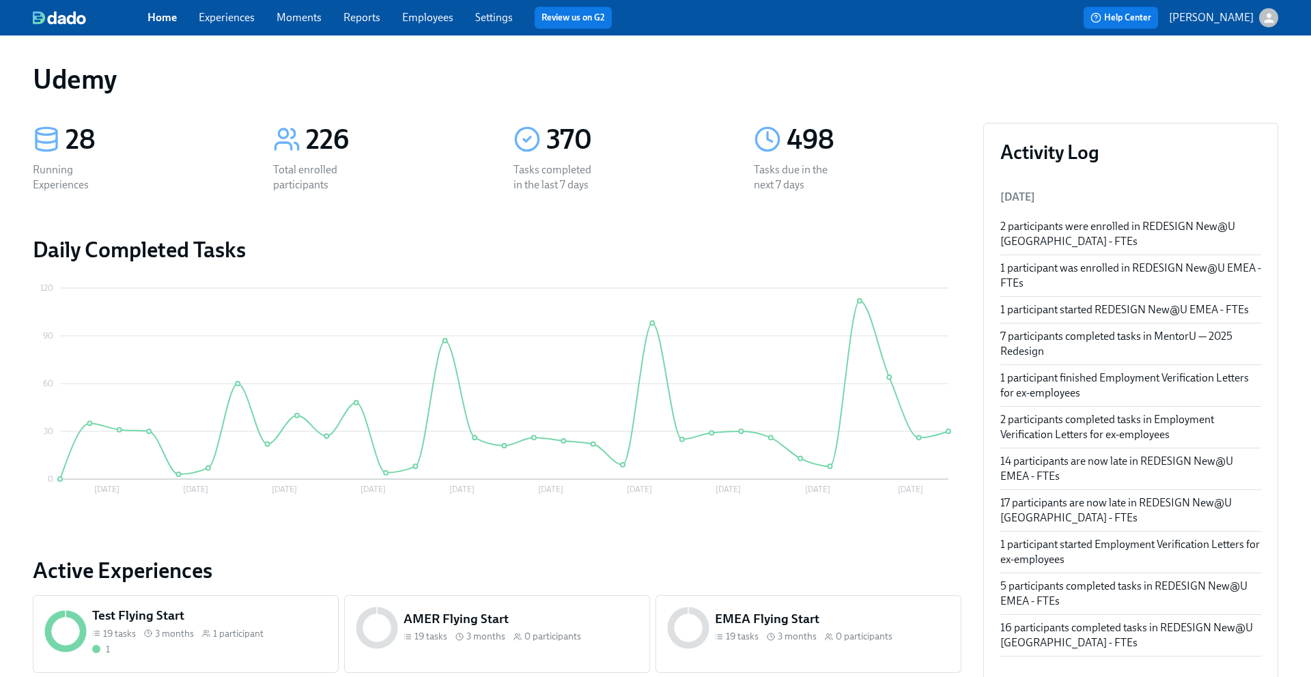
click at [238, 16] on link "Experiences" at bounding box center [227, 17] width 56 height 13
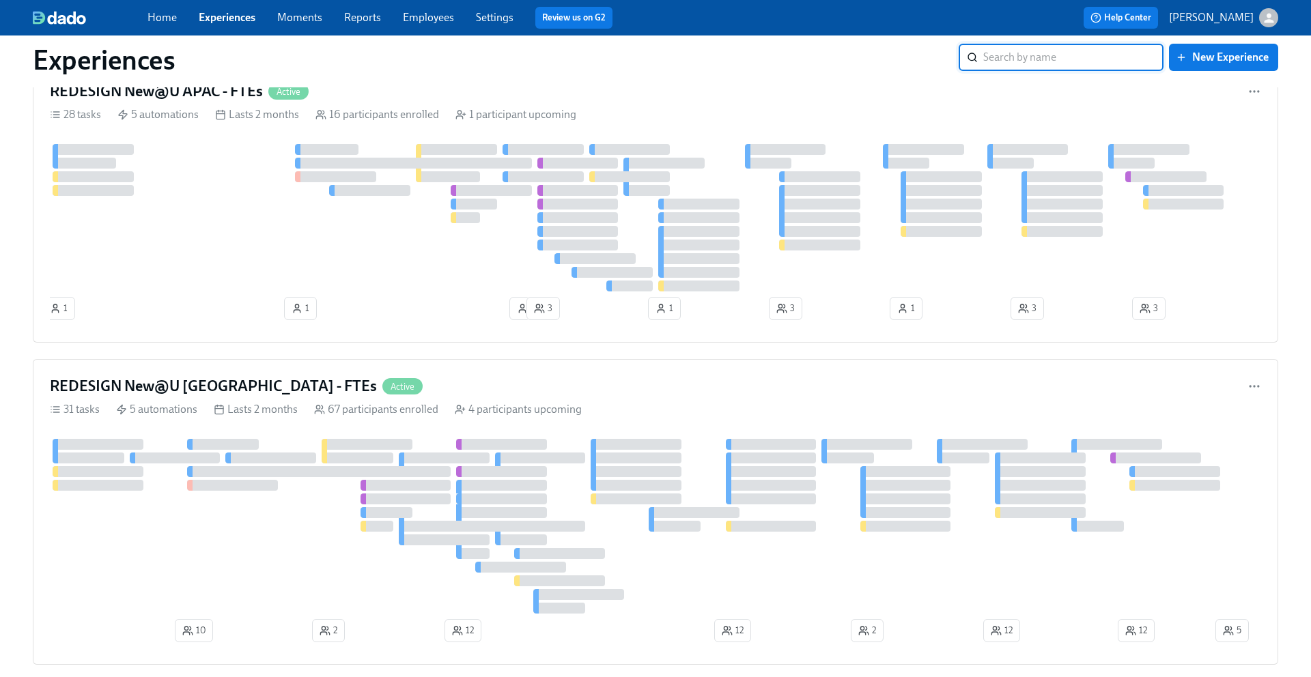
scroll to position [1316, 0]
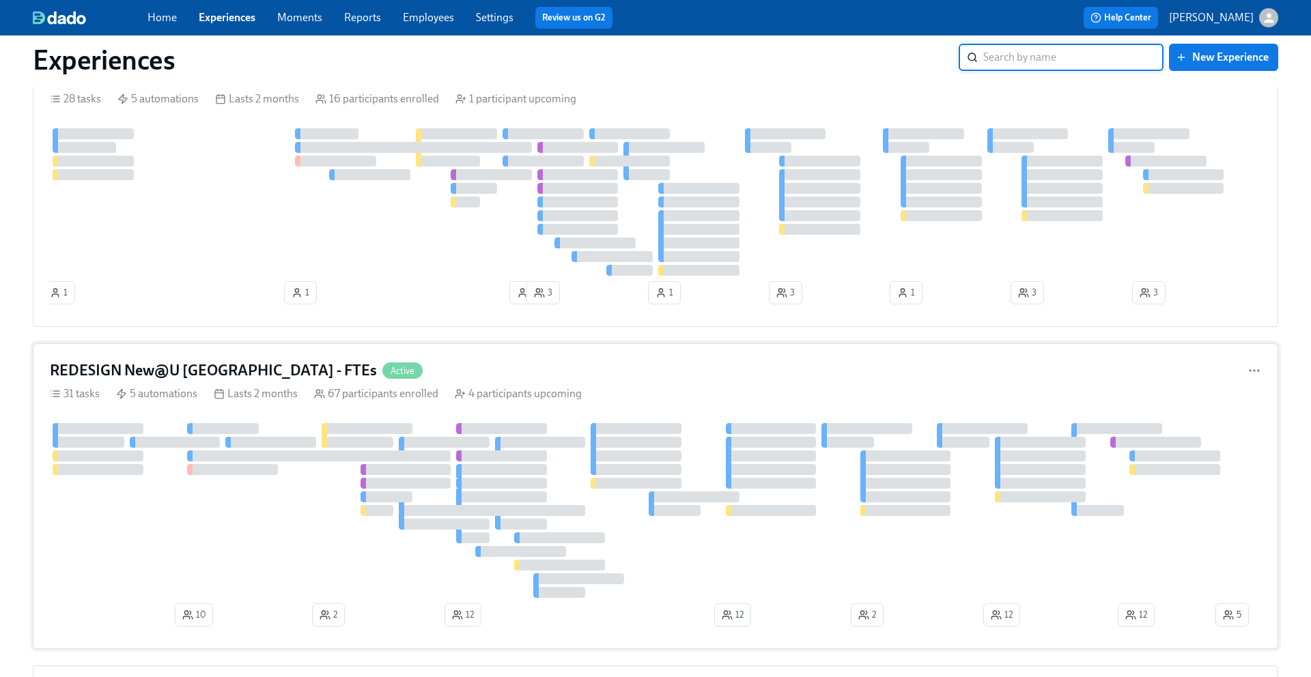
click at [199, 370] on h4 "REDESIGN New@U [GEOGRAPHIC_DATA] - FTEs" at bounding box center [213, 370] width 327 height 20
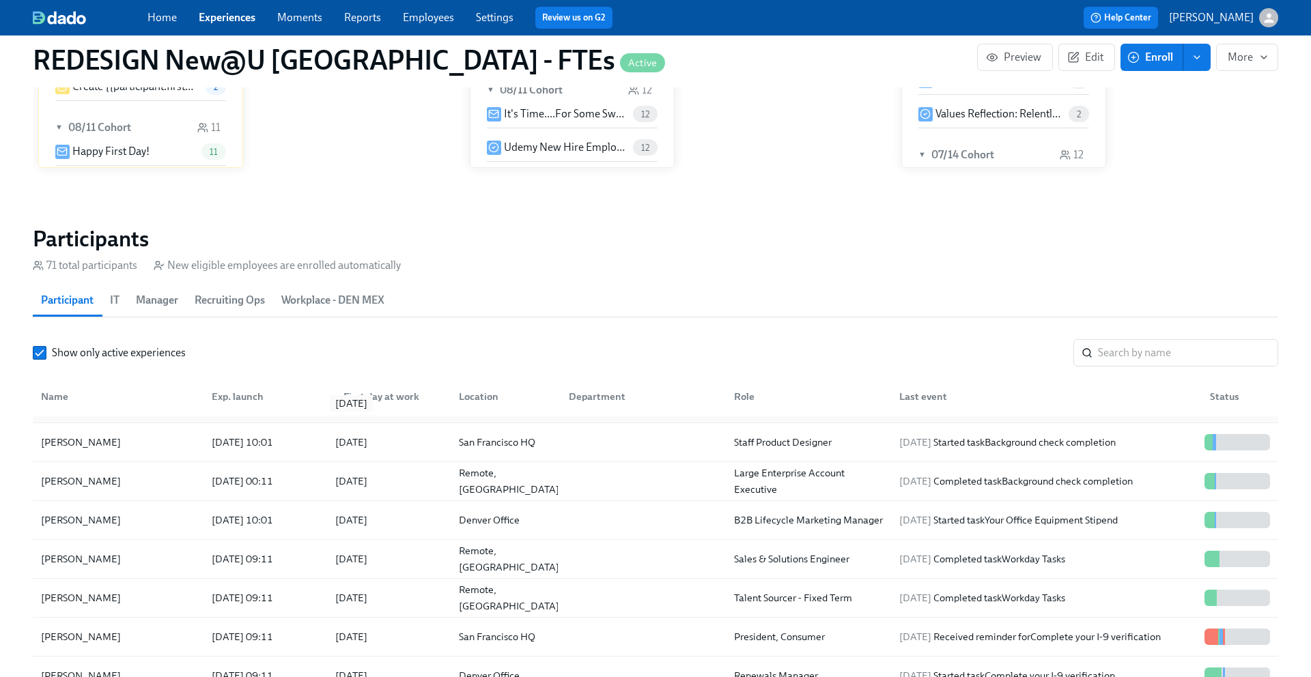
scroll to position [447, 0]
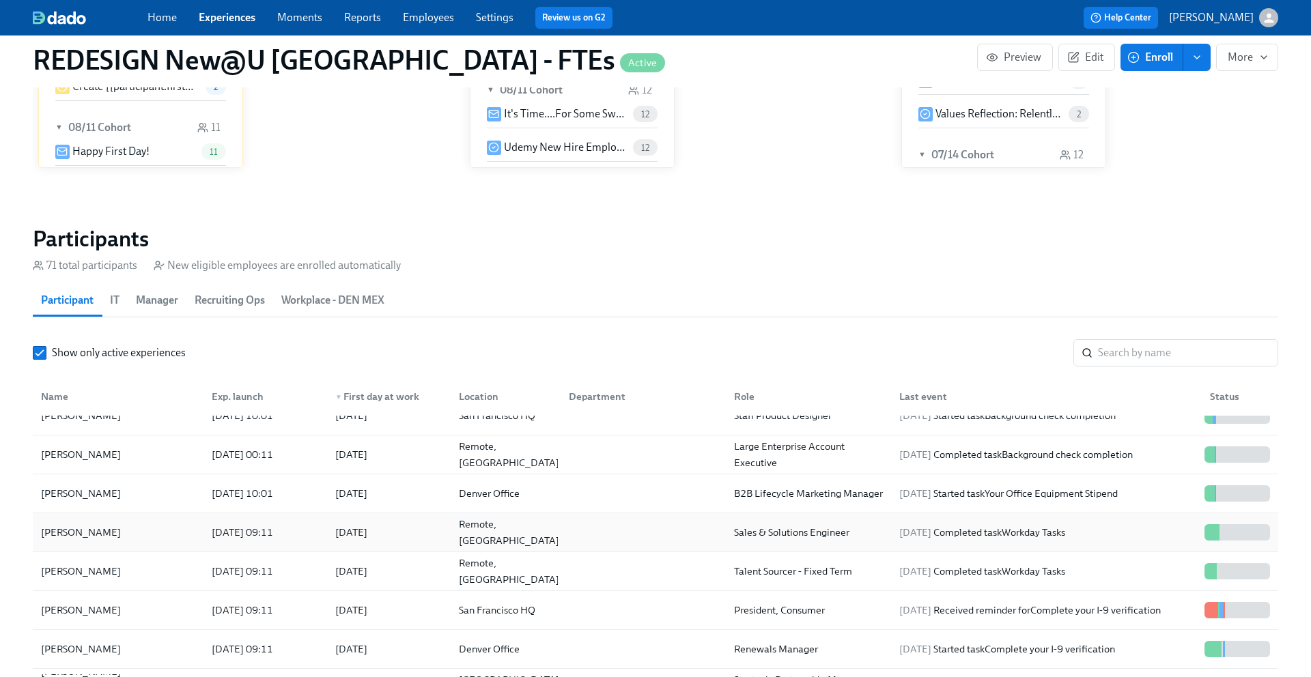
click at [81, 530] on div "[PERSON_NAME]" at bounding box center [81, 532] width 91 height 16
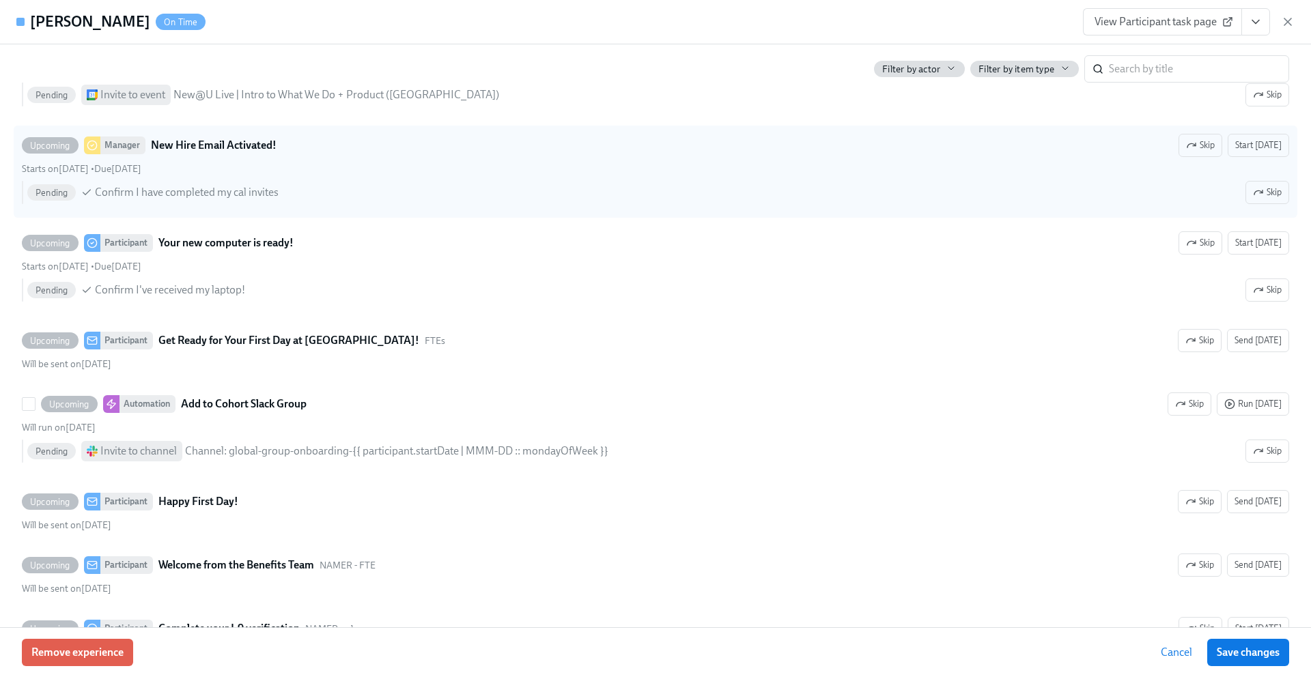
scroll to position [1822, 0]
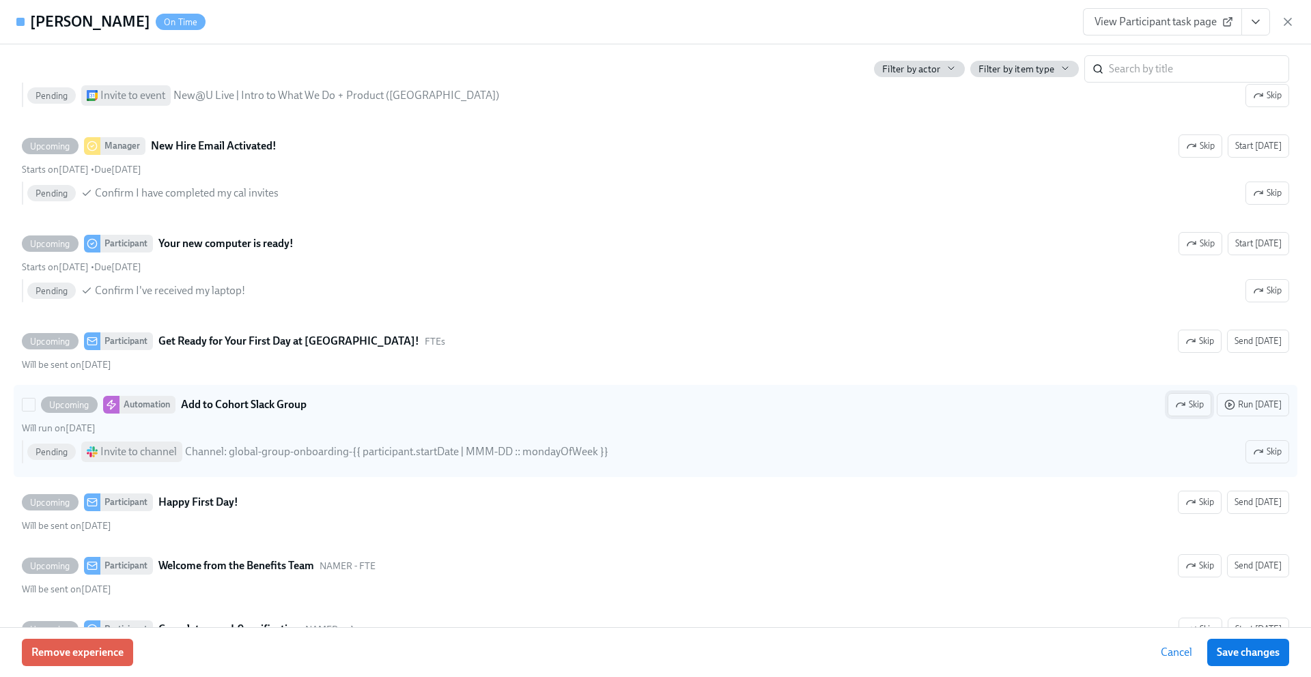
click at [1204, 404] on span "Skip" at bounding box center [1189, 405] width 29 height 14
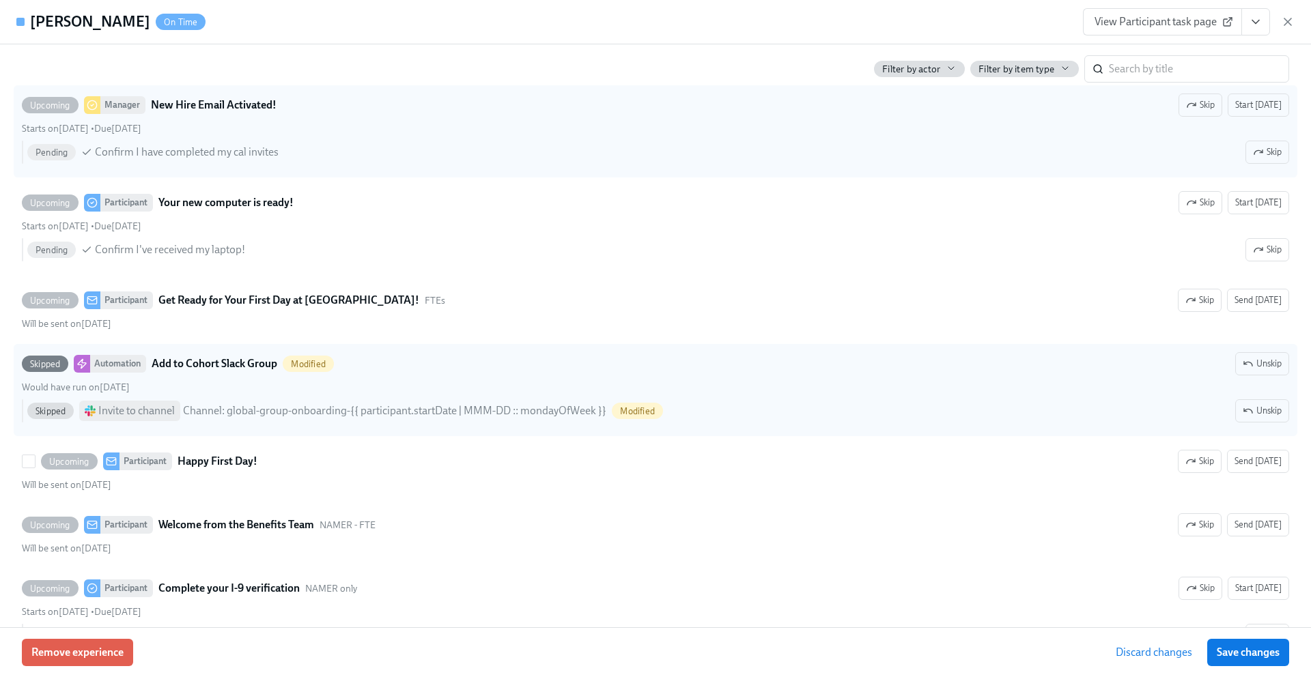
scroll to position [1901, 0]
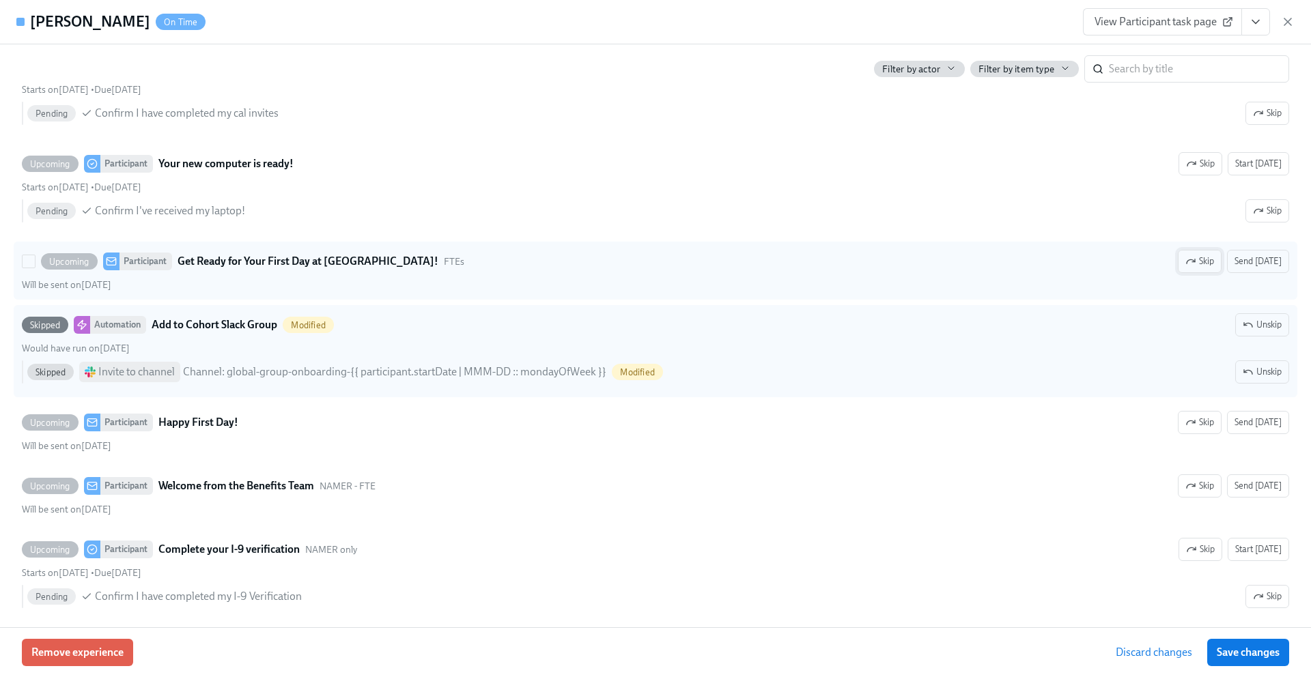
click at [1196, 259] on icon "button" at bounding box center [1190, 261] width 11 height 11
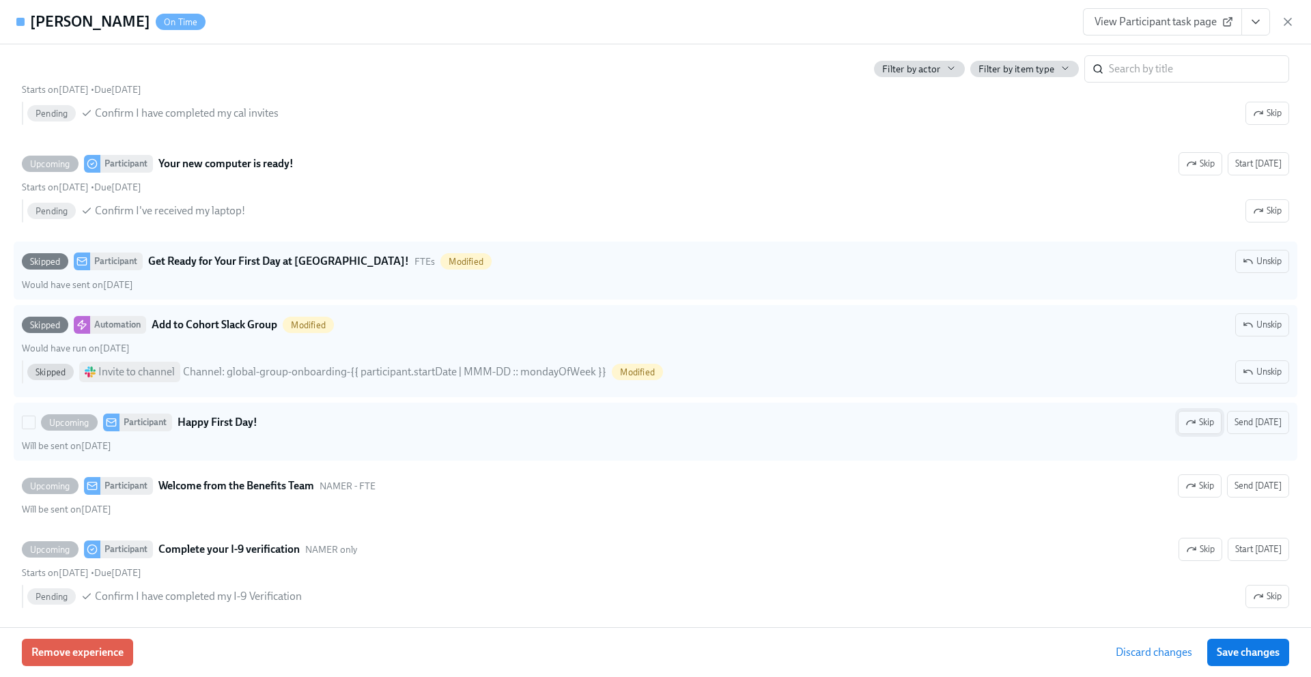
click at [1213, 425] on span "Skip" at bounding box center [1199, 423] width 29 height 14
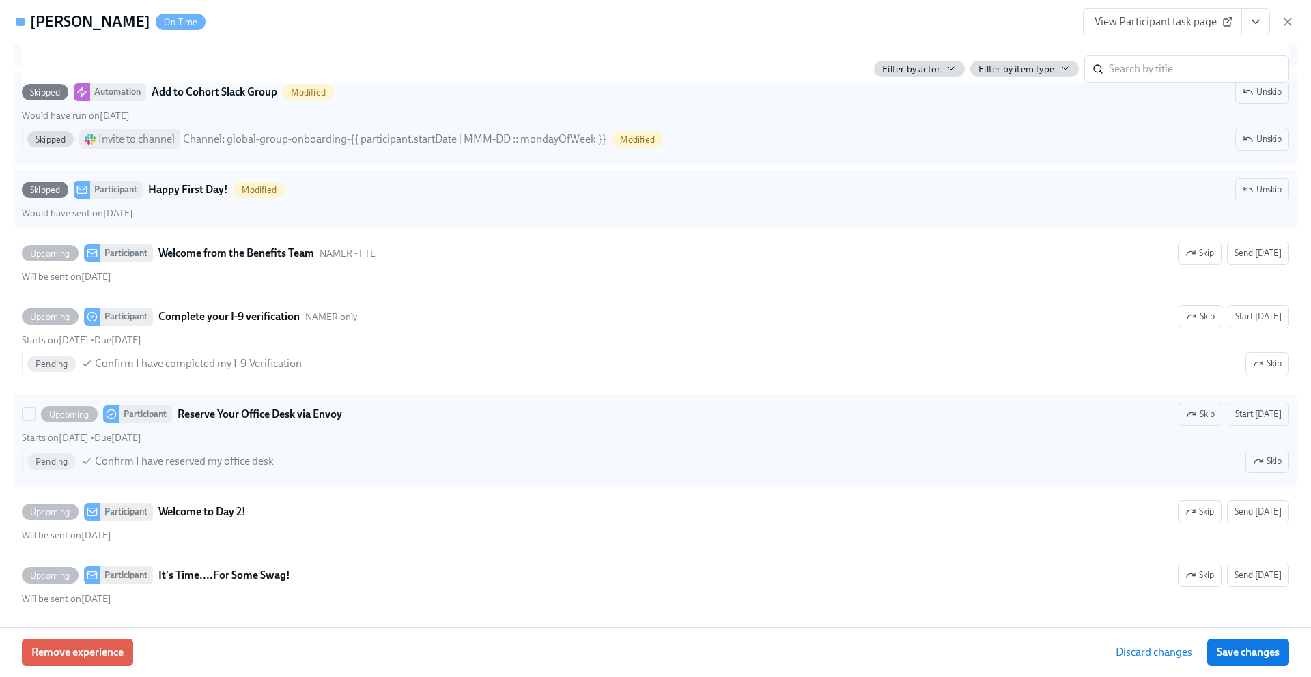
scroll to position [2134, 0]
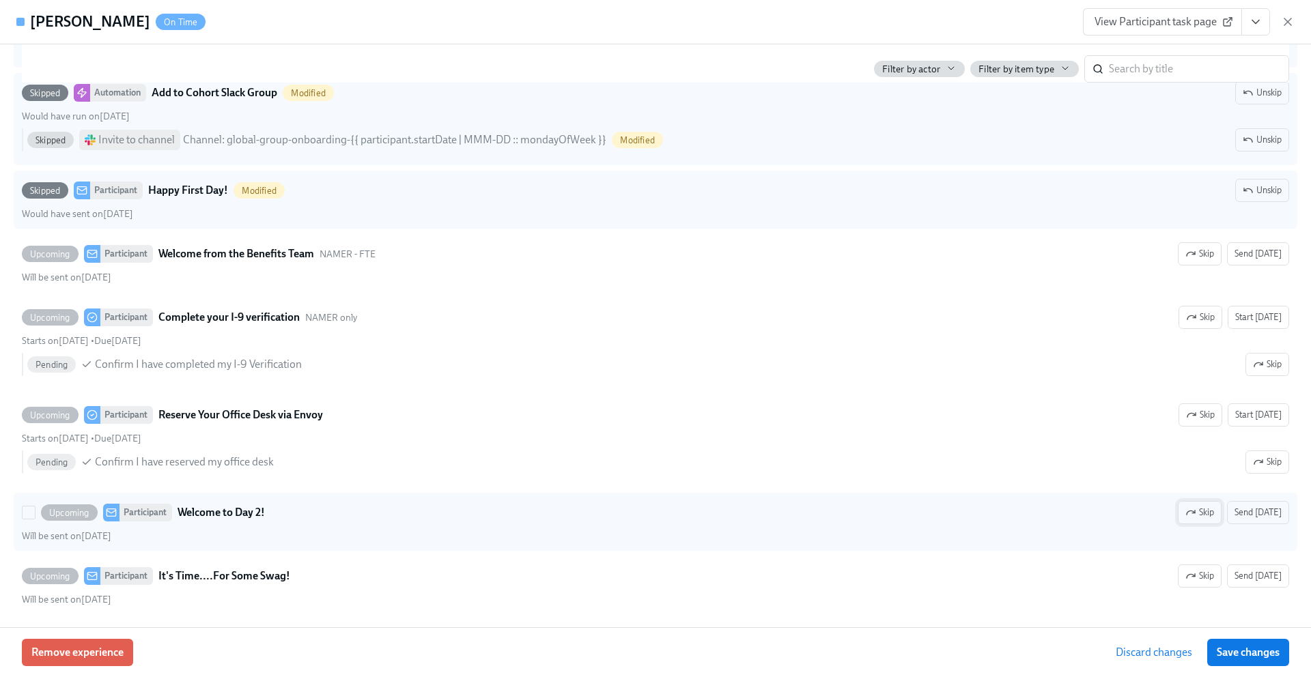
click at [1196, 512] on icon "button" at bounding box center [1190, 512] width 11 height 11
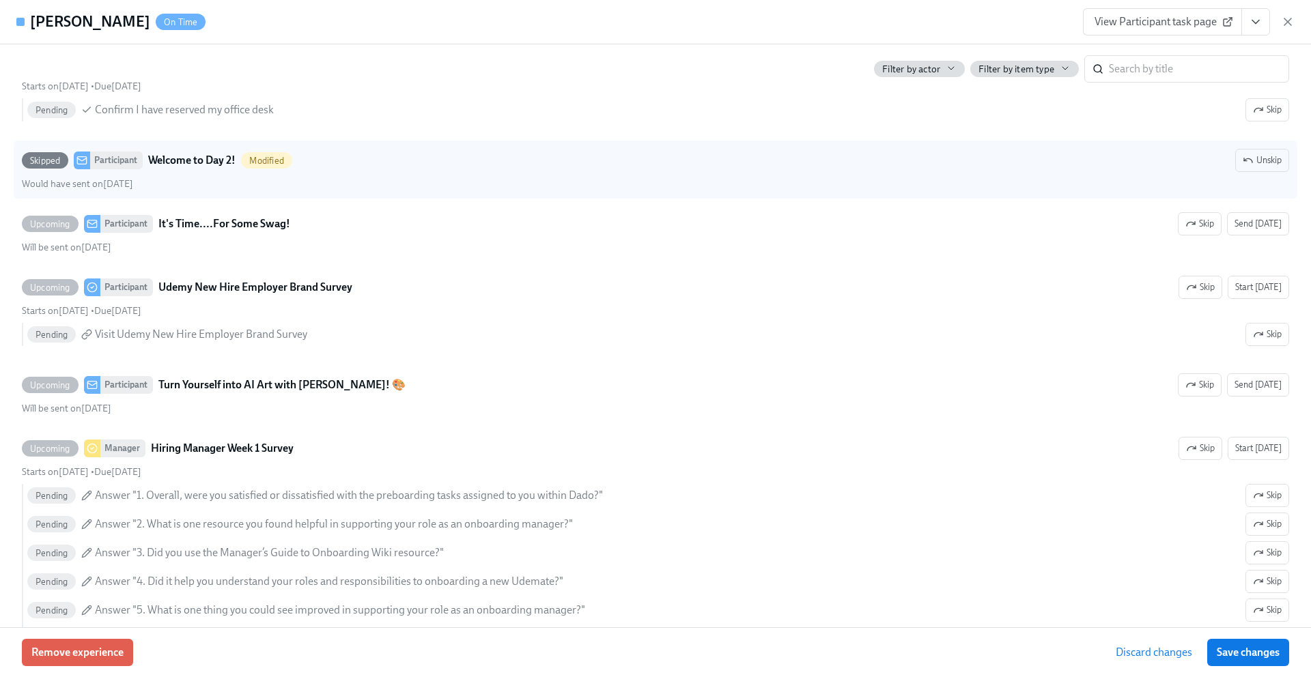
scroll to position [2490, 0]
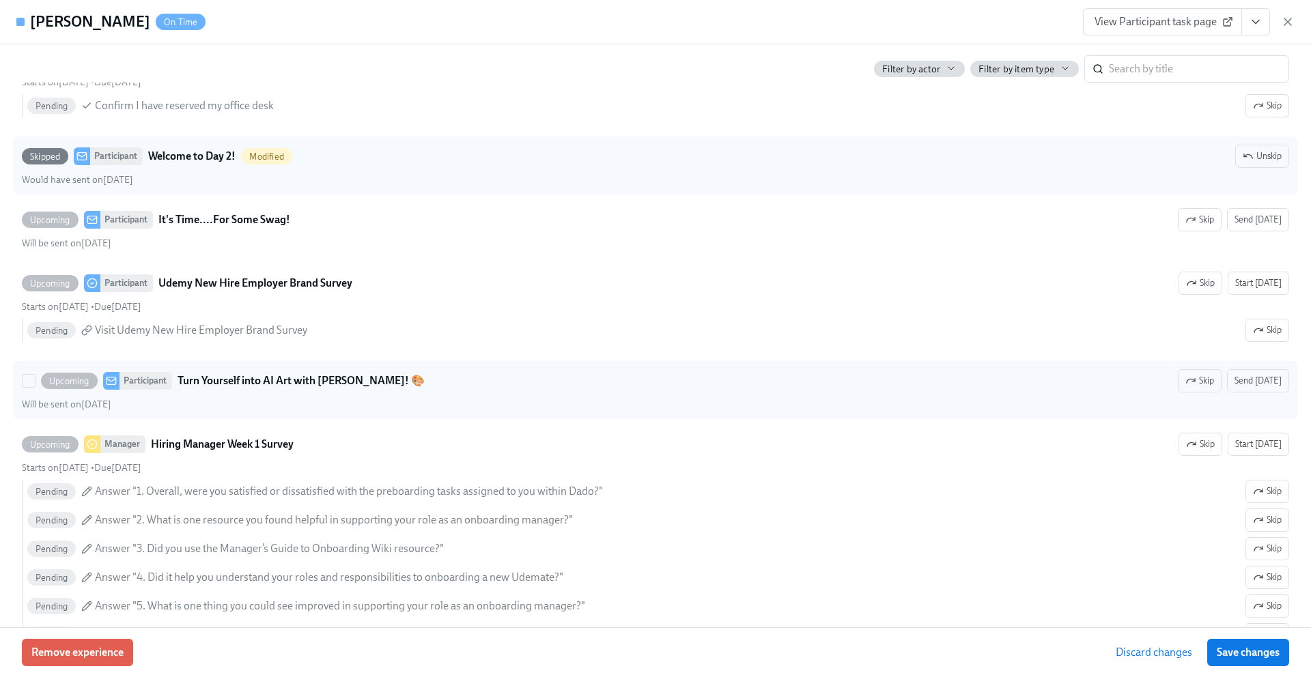
click at [233, 380] on strong "Turn Yourself into AI Art with [PERSON_NAME]! 🎨" at bounding box center [301, 381] width 247 height 16
click at [35, 380] on input "Upcoming Participant Turn Yourself into AI Art with [PERSON_NAME]! 🎨 Skip Send …" at bounding box center [29, 381] width 12 height 12
checkbox input "true"
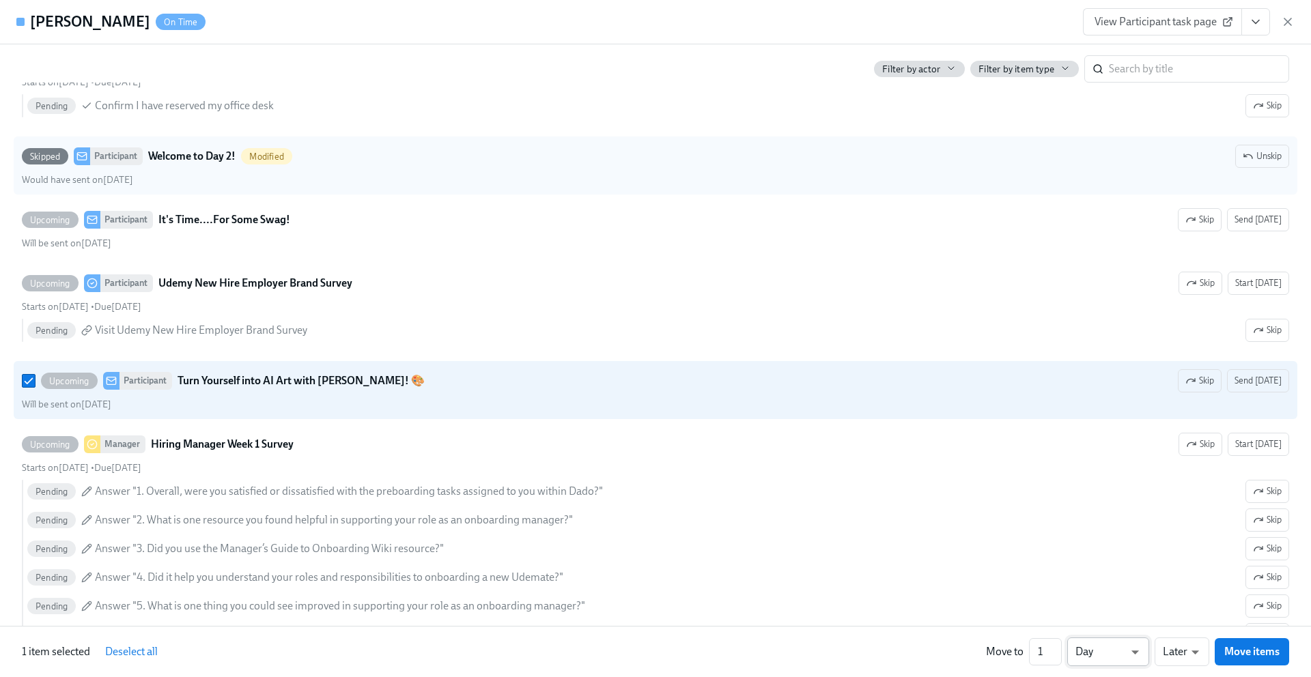
click at [1105, 649] on li "Week" at bounding box center [1108, 649] width 82 height 23
type input "w"
click at [1050, 651] on input "1" at bounding box center [1045, 651] width 33 height 27
click at [1058, 648] on input "2" at bounding box center [1045, 651] width 33 height 27
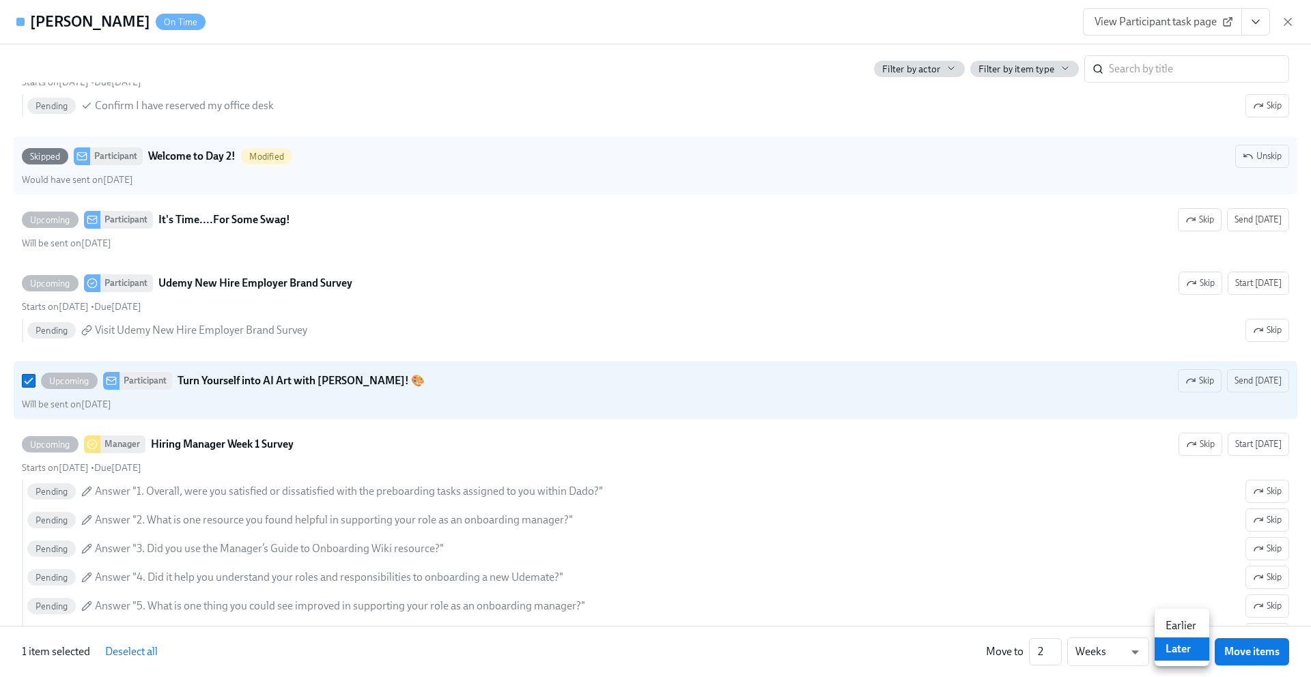
click at [1171, 647] on li "Later" at bounding box center [1182, 649] width 55 height 23
click at [1089, 653] on li "Weeks" at bounding box center [1108, 649] width 82 height 23
click at [1055, 650] on input "3" at bounding box center [1045, 651] width 33 height 27
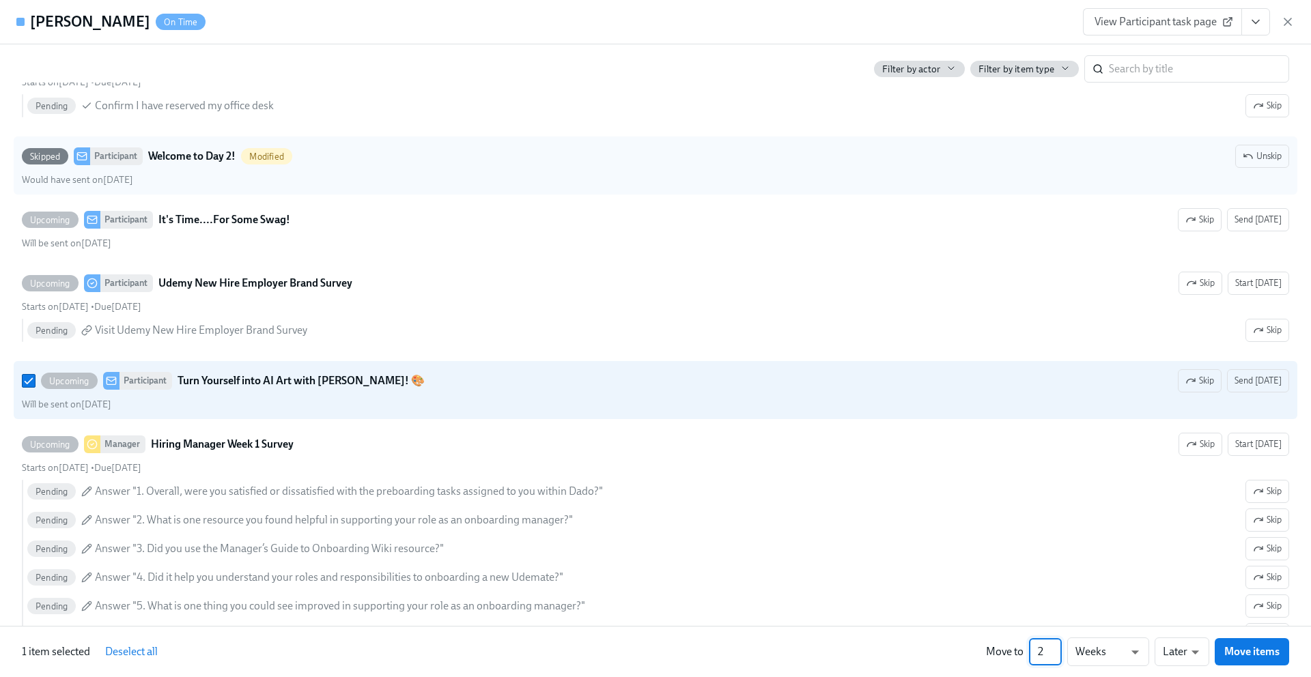
click at [1056, 654] on input "2" at bounding box center [1045, 651] width 33 height 27
type input "1"
click at [1056, 654] on input "1" at bounding box center [1045, 651] width 33 height 27
click at [1247, 651] on span "Move items" at bounding box center [1251, 652] width 55 height 14
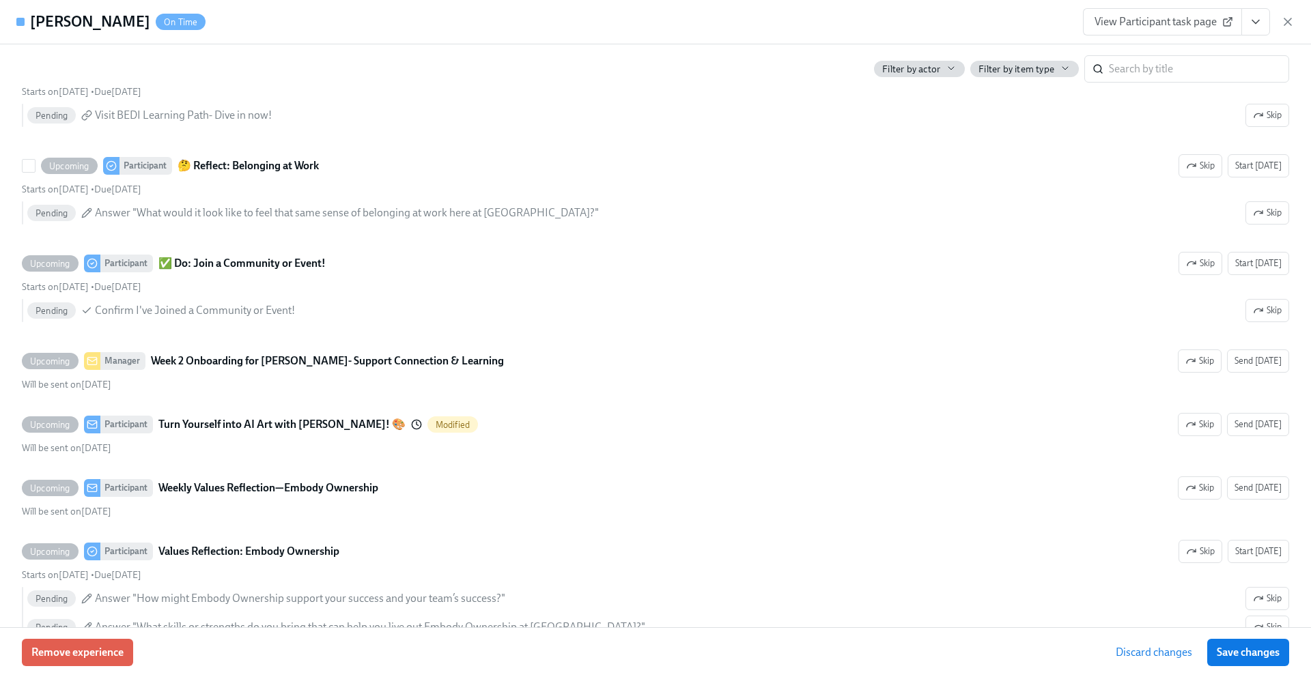
scroll to position [3270, 0]
